Goal: Information Seeking & Learning: Learn about a topic

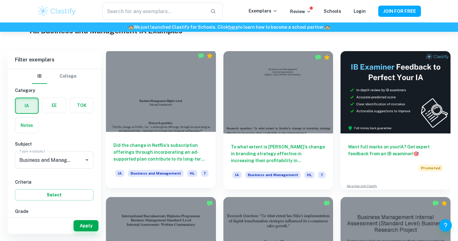
scroll to position [160, 0]
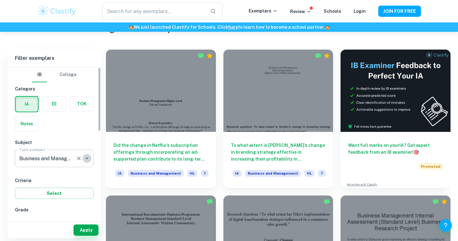
click at [86, 161] on icon "Open" at bounding box center [86, 158] width 7 height 7
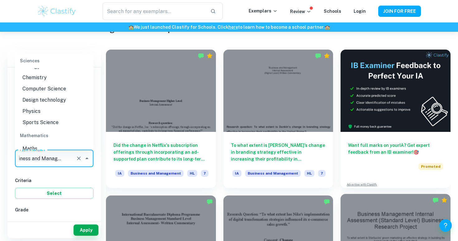
scroll to position [0, 0]
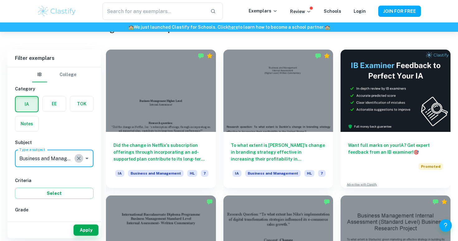
click at [78, 158] on icon "Clear" at bounding box center [79, 158] width 4 height 4
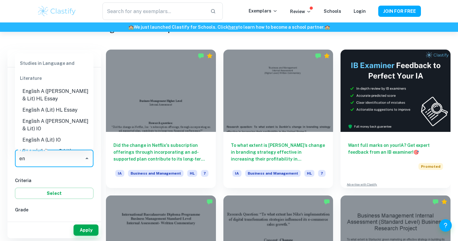
type input "eng"
click at [76, 121] on li "English A ([PERSON_NAME] & Lit) IO" at bounding box center [54, 124] width 79 height 19
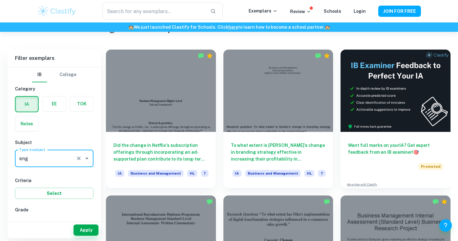
click at [78, 156] on icon "Clear" at bounding box center [79, 158] width 6 height 6
click at [78, 156] on input "eng" at bounding box center [50, 158] width 64 height 12
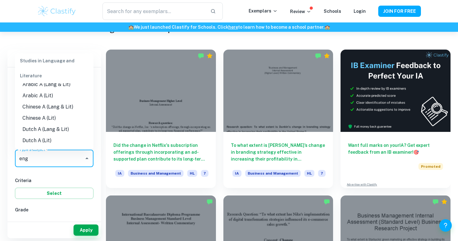
scroll to position [0, 0]
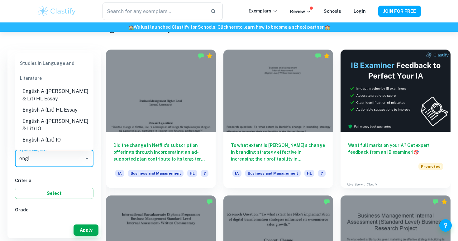
type input "engli"
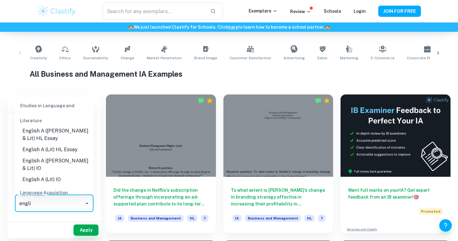
scroll to position [2, 0]
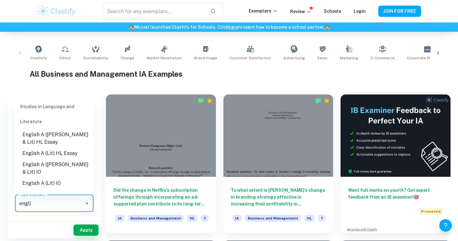
click at [63, 165] on li "English A ([PERSON_NAME] & Lit) IO" at bounding box center [54, 168] width 79 height 19
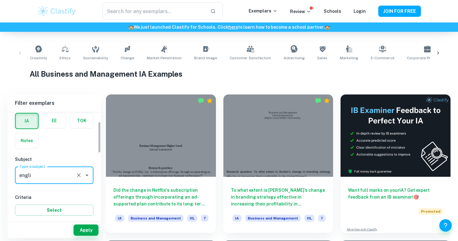
scroll to position [32, 0]
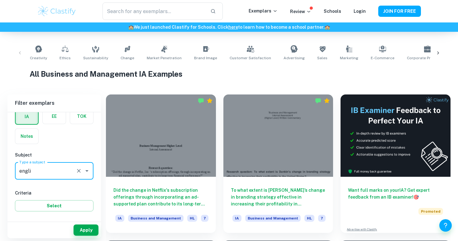
click at [80, 169] on icon "Clear" at bounding box center [79, 171] width 6 height 6
click at [64, 170] on input "engli" at bounding box center [50, 171] width 64 height 12
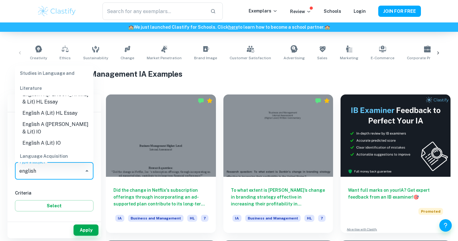
scroll to position [11, 0]
click at [71, 121] on li "English A ([PERSON_NAME] & Lit) IO" at bounding box center [54, 126] width 79 height 19
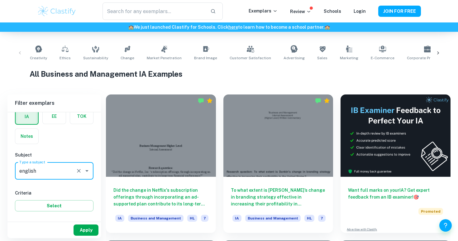
type input "English A ([PERSON_NAME] & Lit) IO"
click at [87, 230] on button "Apply" at bounding box center [86, 229] width 25 height 11
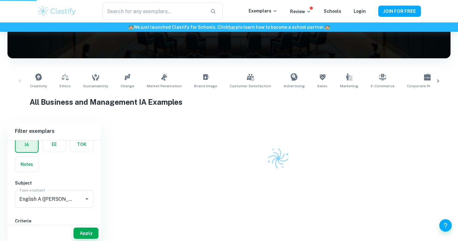
scroll to position [78, 0]
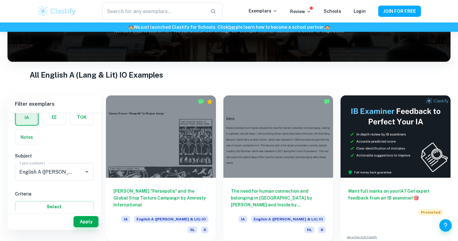
scroll to position [74, 0]
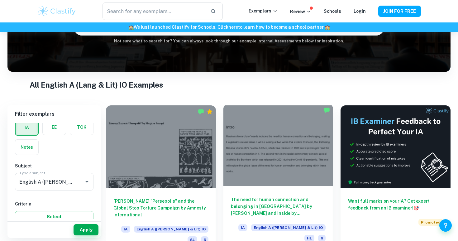
click at [288, 138] on div at bounding box center [278, 145] width 110 height 82
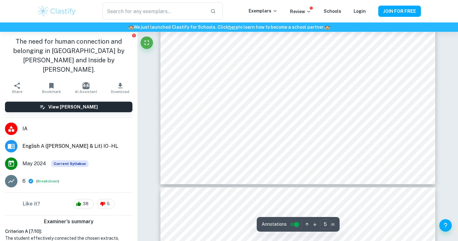
type input "6"
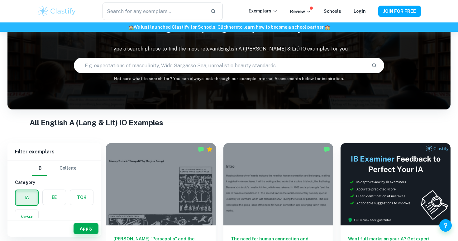
scroll to position [29, 0]
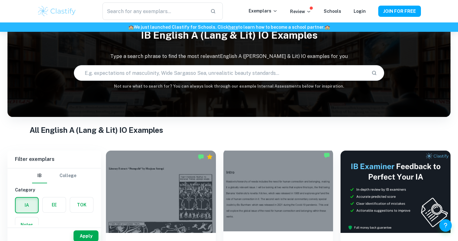
click at [280, 163] on div at bounding box center [278, 190] width 110 height 82
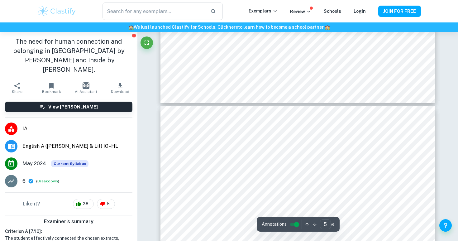
type input "6"
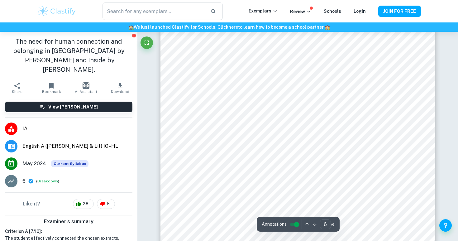
scroll to position [2237, 0]
